Goal: Use online tool/utility: Utilize a website feature to perform a specific function

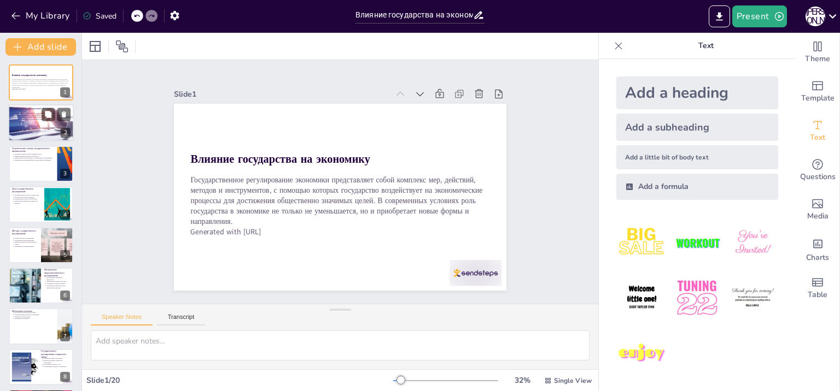
click at [37, 114] on p "Государственное вмешательство необходимо для достижения социальных целей." at bounding box center [42, 115] width 57 height 2
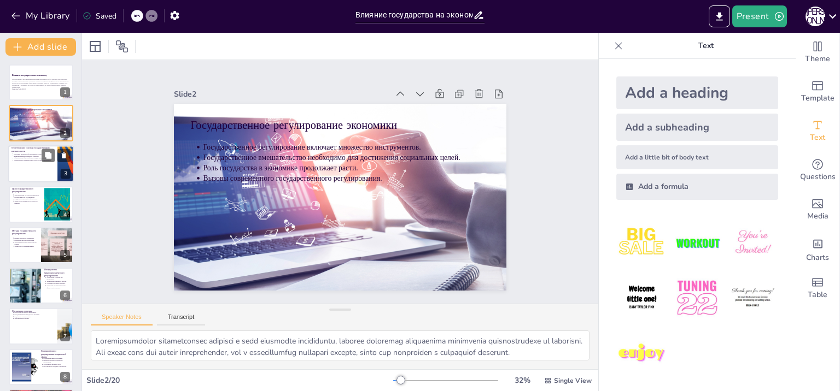
click at [31, 157] on p "Общественные блага требуют государственного обеспечения." at bounding box center [34, 158] width 40 height 2
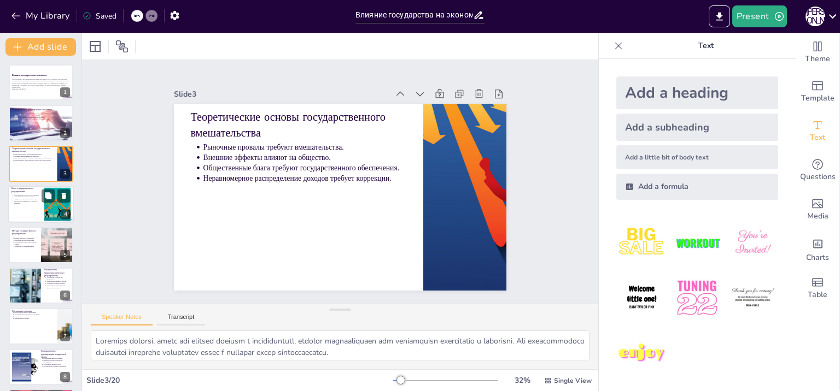
click at [23, 196] on p "Полная занятость как приоритет." at bounding box center [27, 197] width 27 height 2
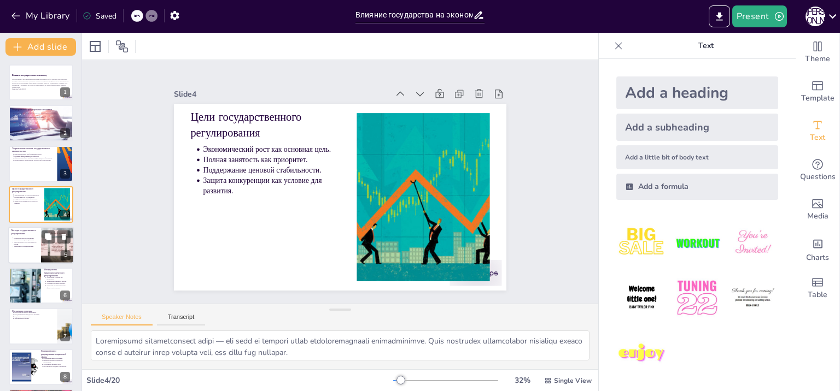
click at [25, 244] on p "Законодательное регулирование как основа." at bounding box center [26, 243] width 24 height 4
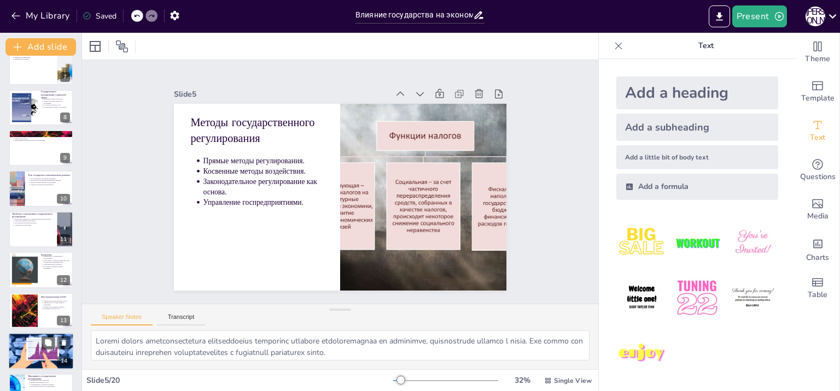
scroll to position [490, 0]
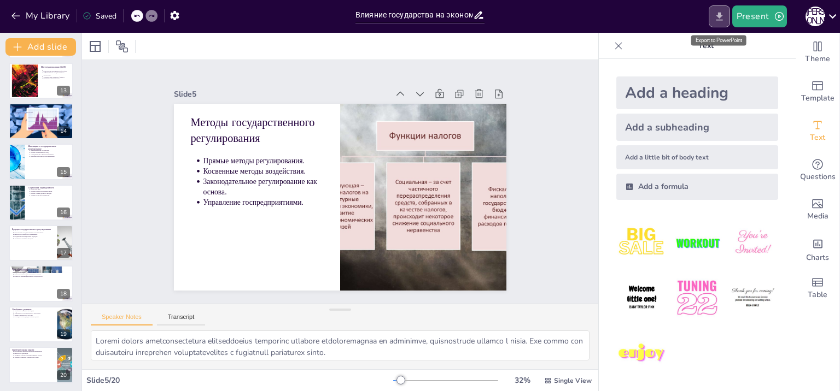
click at [717, 15] on icon "Export to PowerPoint" at bounding box center [718, 16] width 11 height 11
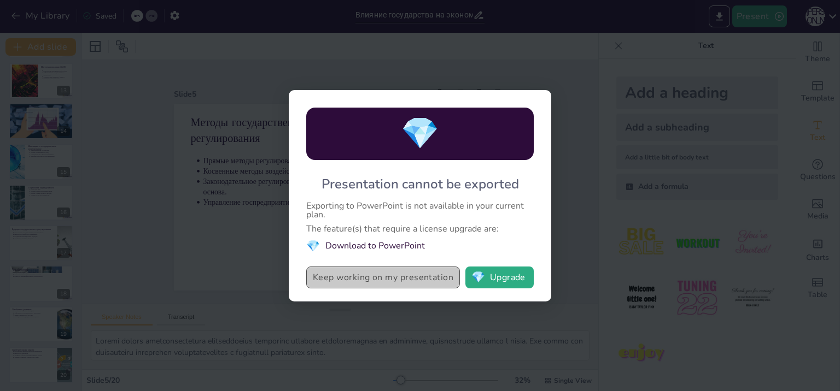
click at [367, 273] on button "Keep working on my presentation" at bounding box center [383, 278] width 154 height 22
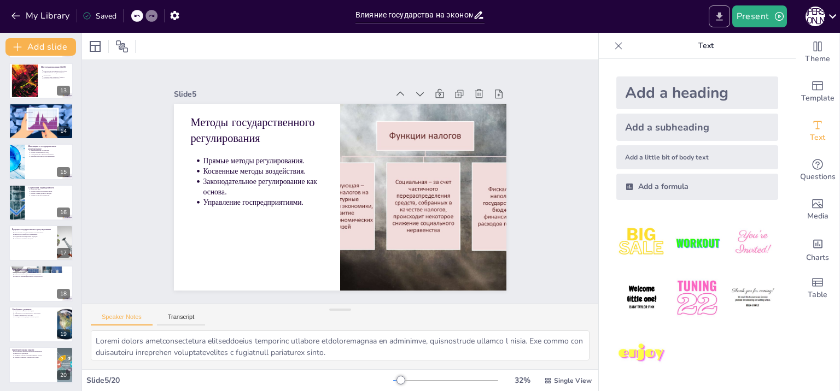
click at [719, 7] on button "Export to PowerPoint" at bounding box center [719, 16] width 21 height 22
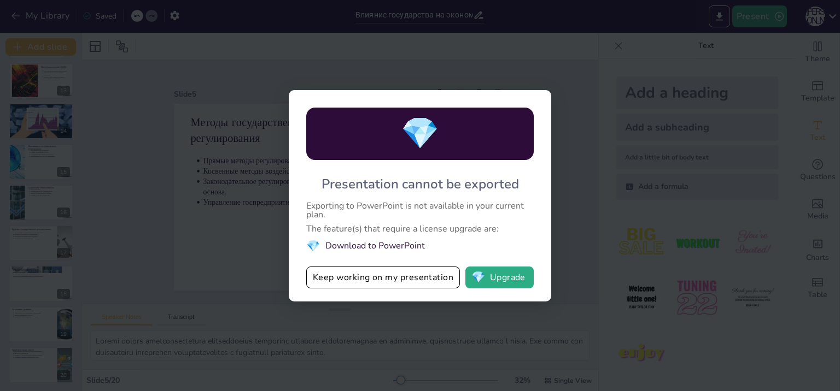
click at [560, 52] on div "💎 Presentation cannot be exported Exporting to PowerPoint is not available in y…" at bounding box center [420, 195] width 840 height 391
click at [593, 48] on div "💎 Presentation cannot be exported Exporting to PowerPoint is not available in y…" at bounding box center [420, 195] width 840 height 391
click at [251, 120] on div "💎 Presentation cannot be exported Exporting to PowerPoint is not available in y…" at bounding box center [420, 195] width 840 height 391
click at [225, 77] on div "💎 Presentation cannot be exported Exporting to PowerPoint is not available in y…" at bounding box center [420, 195] width 840 height 391
click at [364, 271] on button "Keep working on my presentation" at bounding box center [383, 278] width 154 height 22
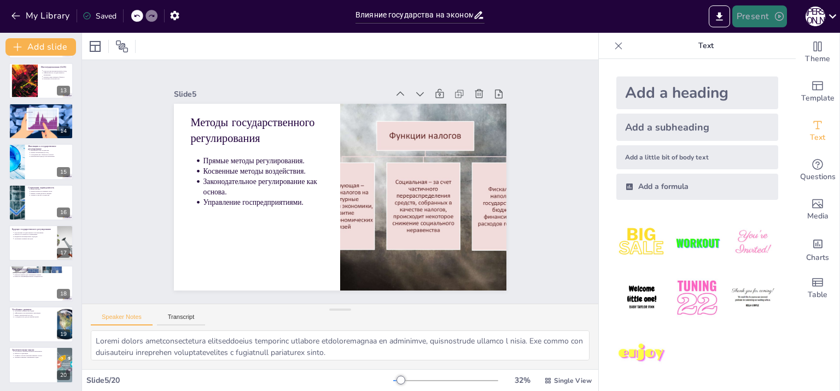
click at [753, 19] on button "Present" at bounding box center [759, 16] width 55 height 22
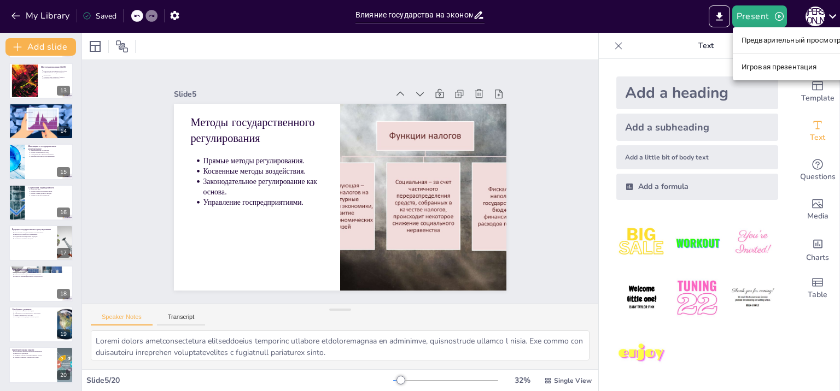
click at [321, 306] on div at bounding box center [420, 195] width 840 height 391
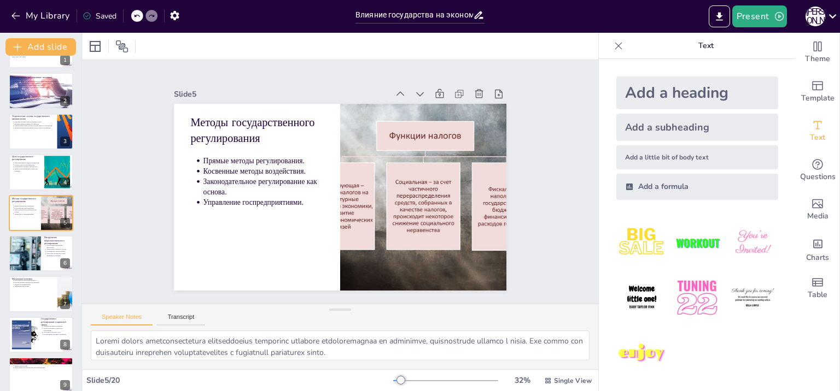
scroll to position [0, 0]
